Goal: Task Accomplishment & Management: Manage account settings

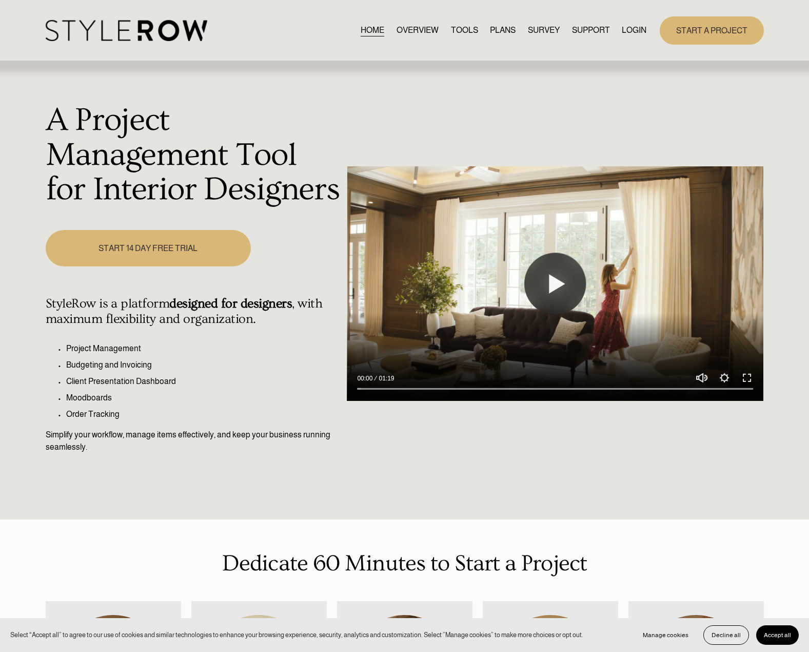
click at [623, 35] on link "LOGIN" at bounding box center [634, 31] width 25 height 14
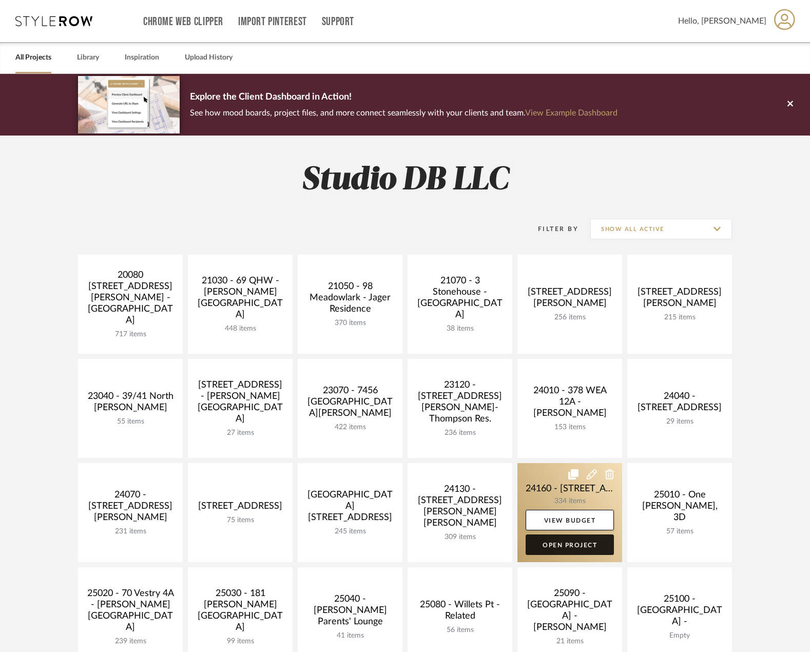
click at [566, 542] on link "Open Project" at bounding box center [570, 544] width 88 height 21
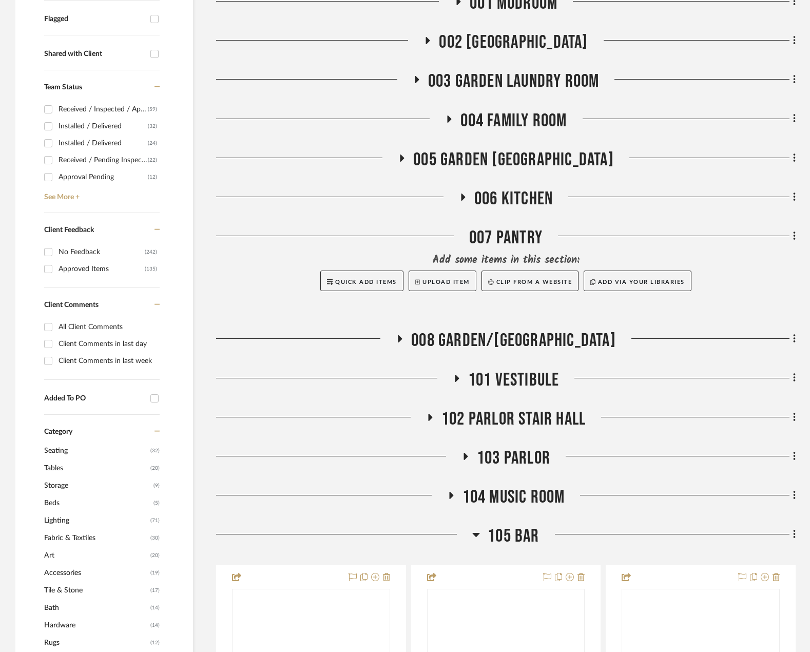
scroll to position [411, 0]
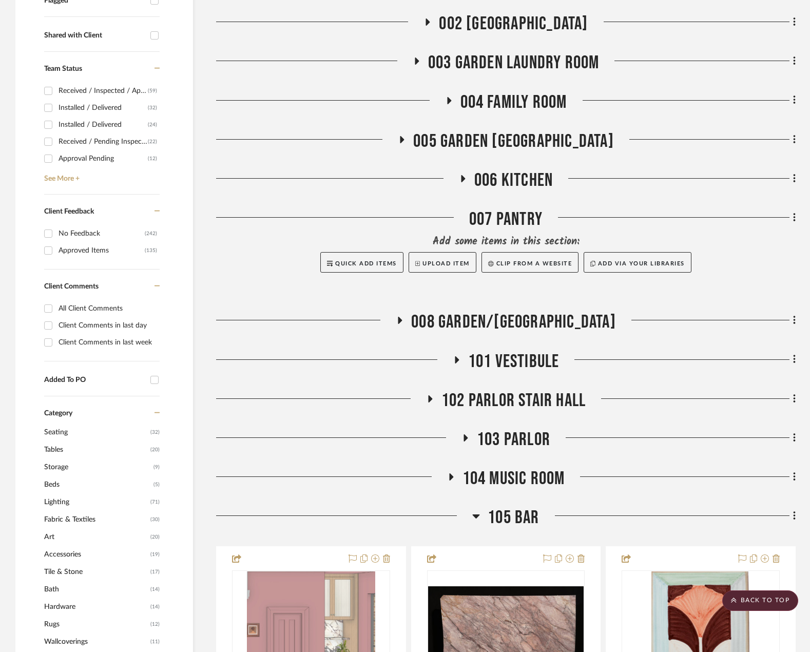
click at [402, 321] on icon at bounding box center [400, 320] width 4 height 7
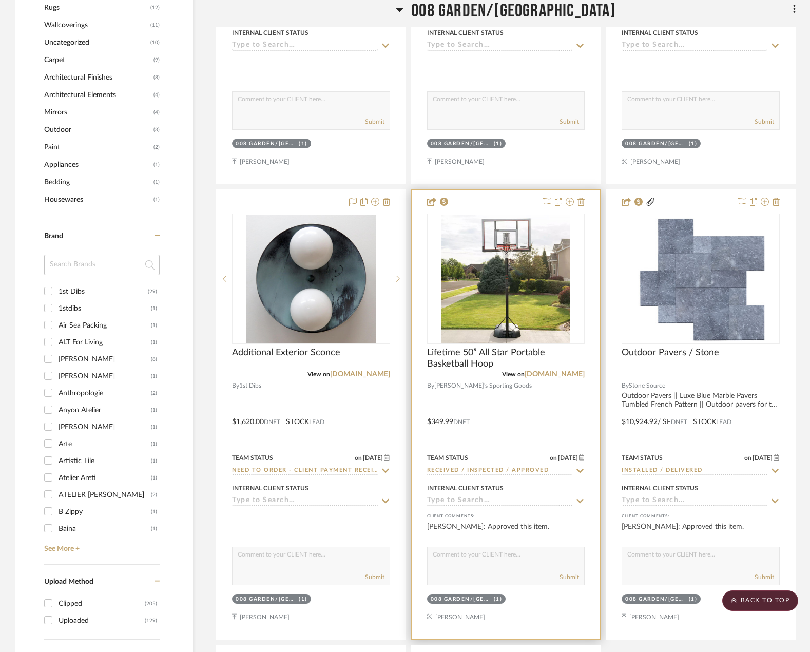
scroll to position [1027, 0]
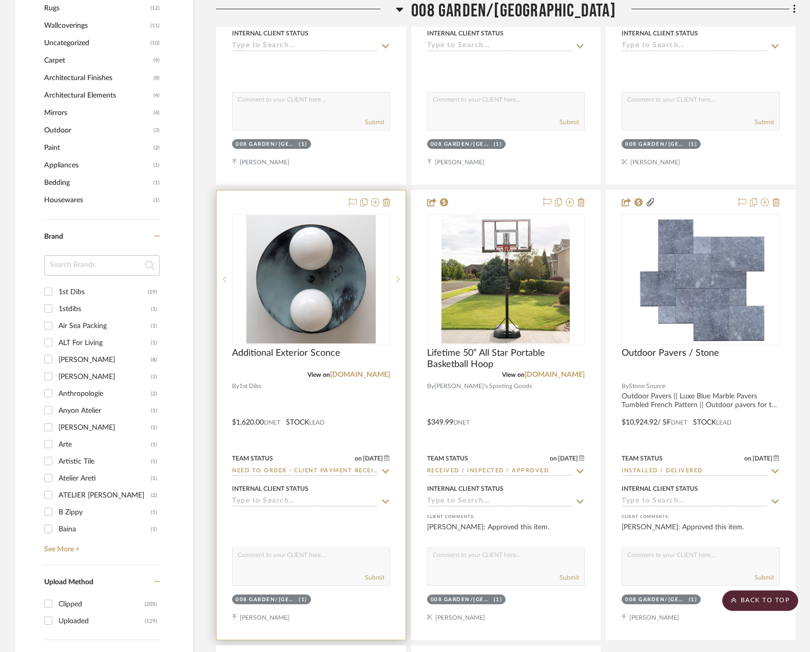
click at [287, 473] on input "Need to Order - Client Payment Received" at bounding box center [305, 472] width 146 height 10
